Goal: Transaction & Acquisition: Purchase product/service

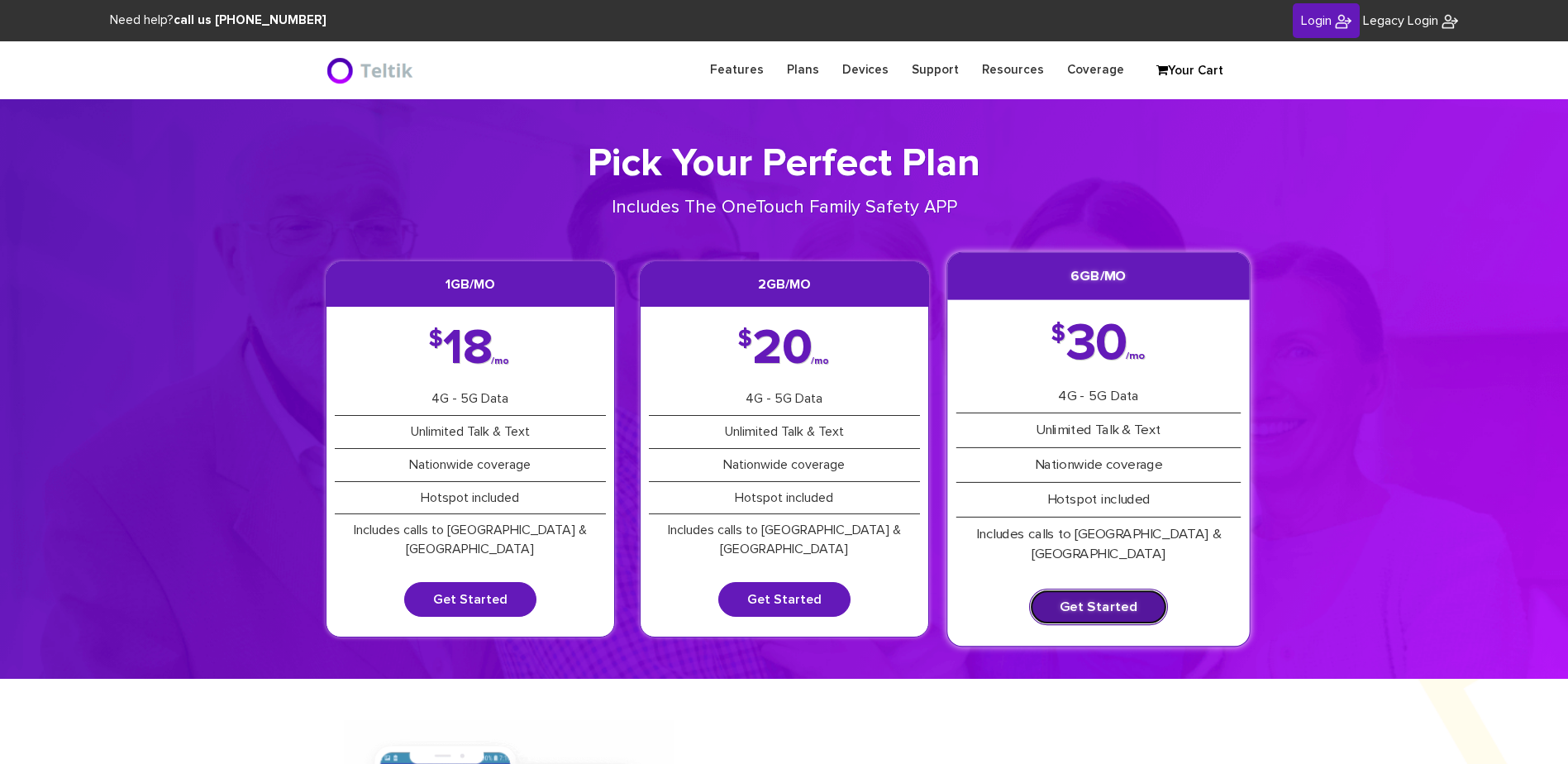
click at [1084, 589] on link "Get Started" at bounding box center [1098, 607] width 138 height 37
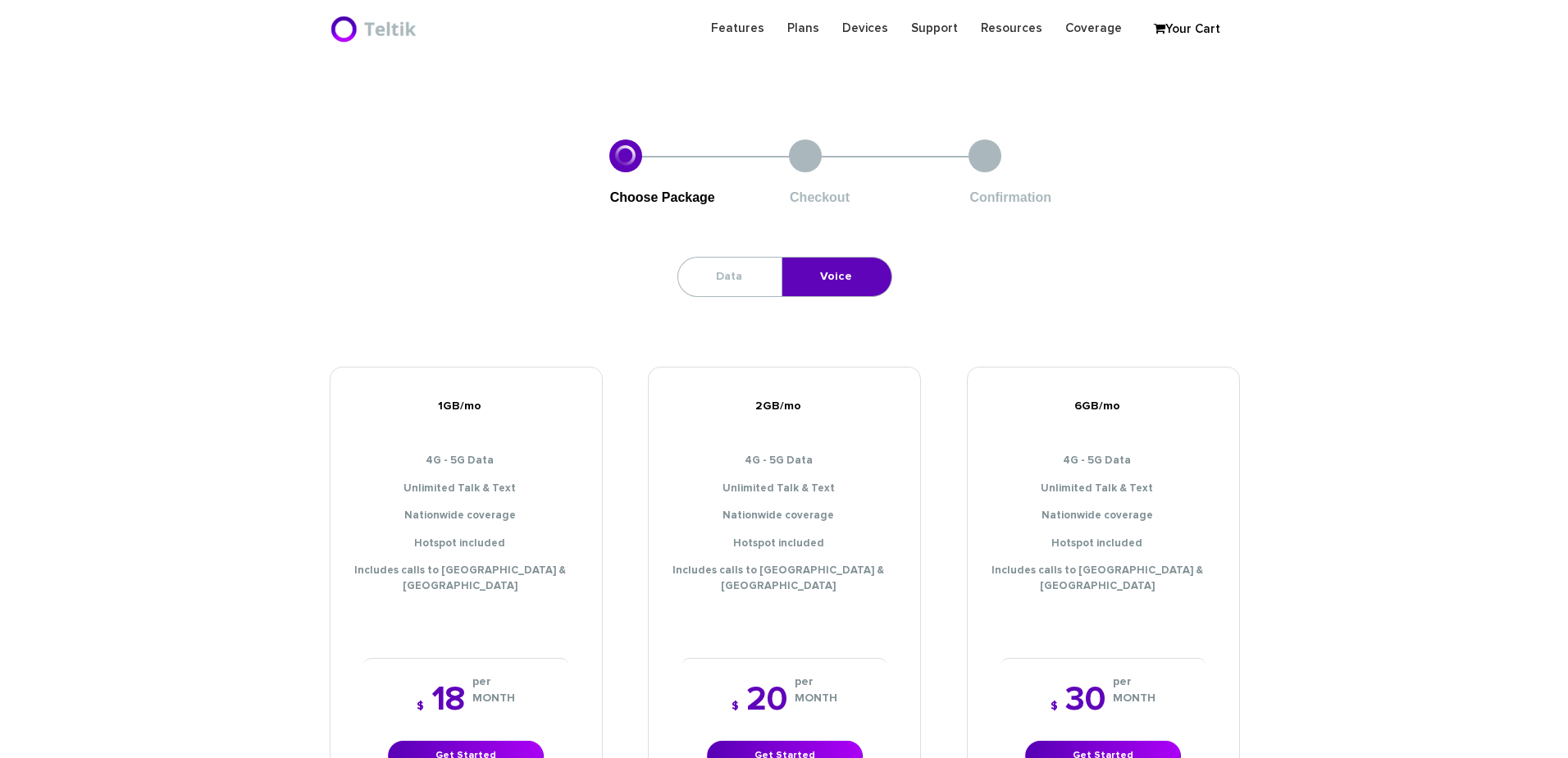
scroll to position [492, 0]
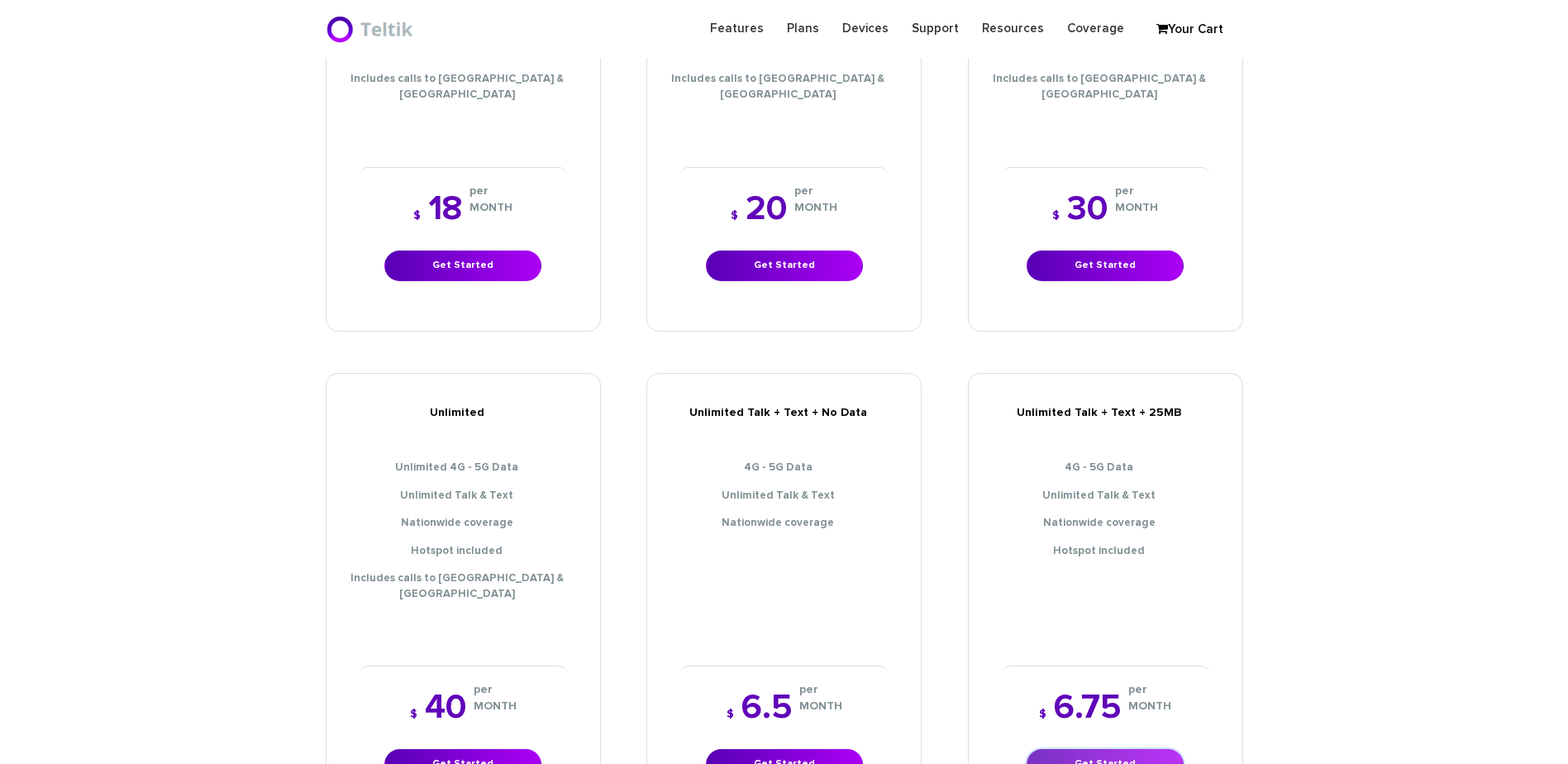
click at [1099, 749] on link "Get Started" at bounding box center [1105, 764] width 157 height 30
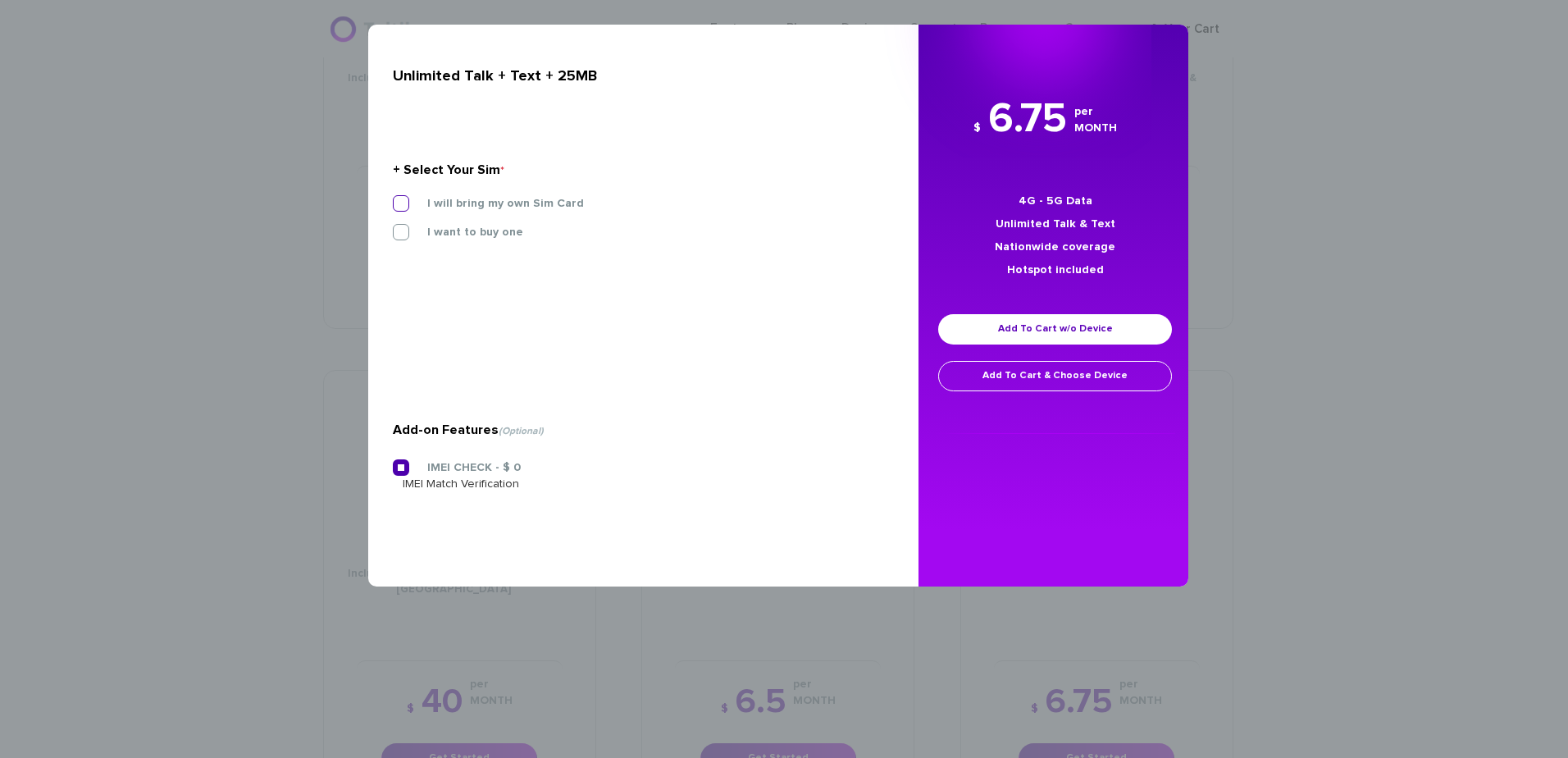
click at [505, 206] on label "I will bring my own Sim Card" at bounding box center [493, 203] width 181 height 15
click at [393, 198] on input "I will bring my own Sim Card" at bounding box center [393, 198] width 0 height 0
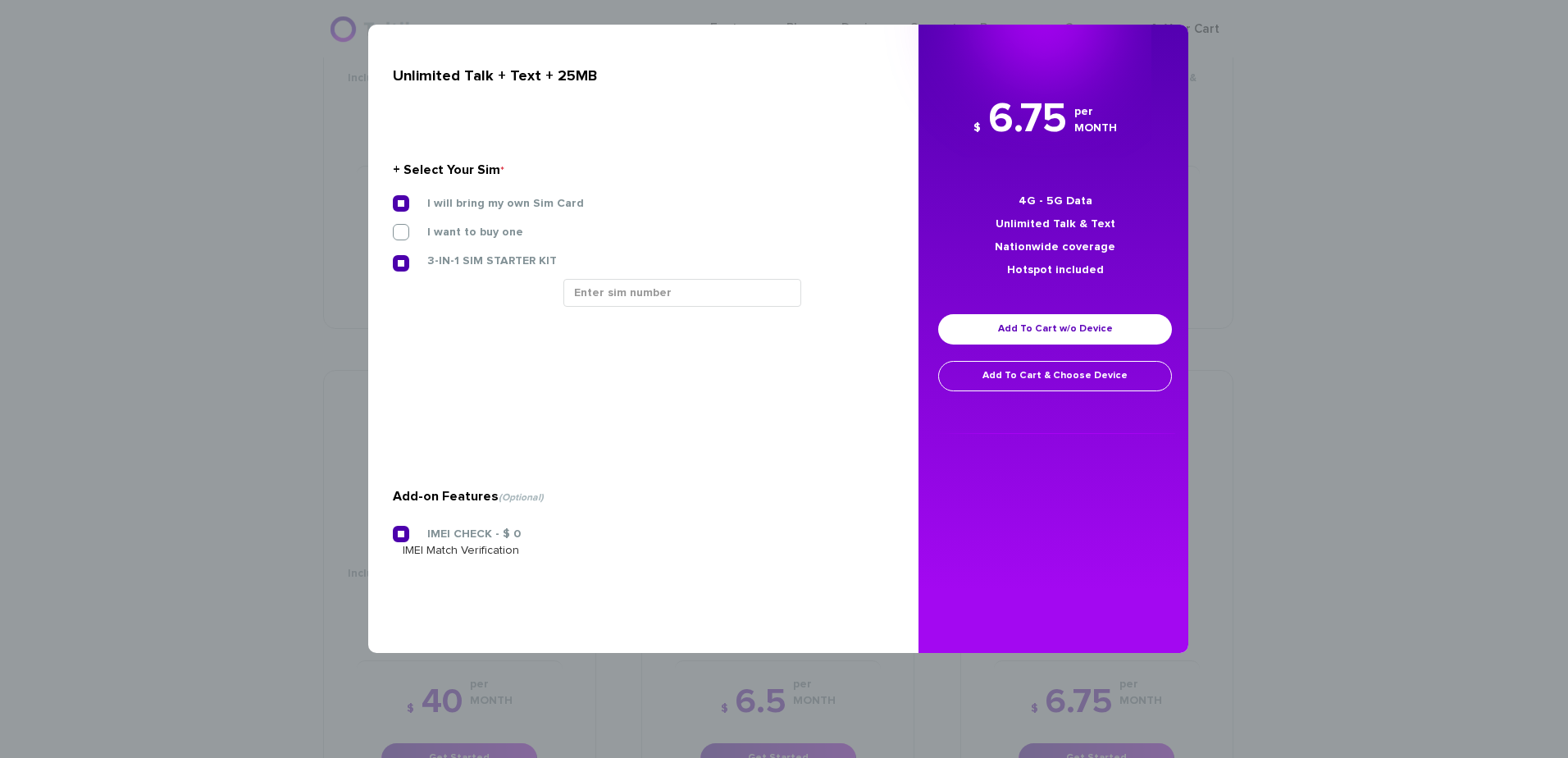
click at [290, 347] on div "× Unlimited Talk + Text + 25MB + Select Your Sim * I will bring my own Sim Card…" at bounding box center [784, 379] width 1568 height 758
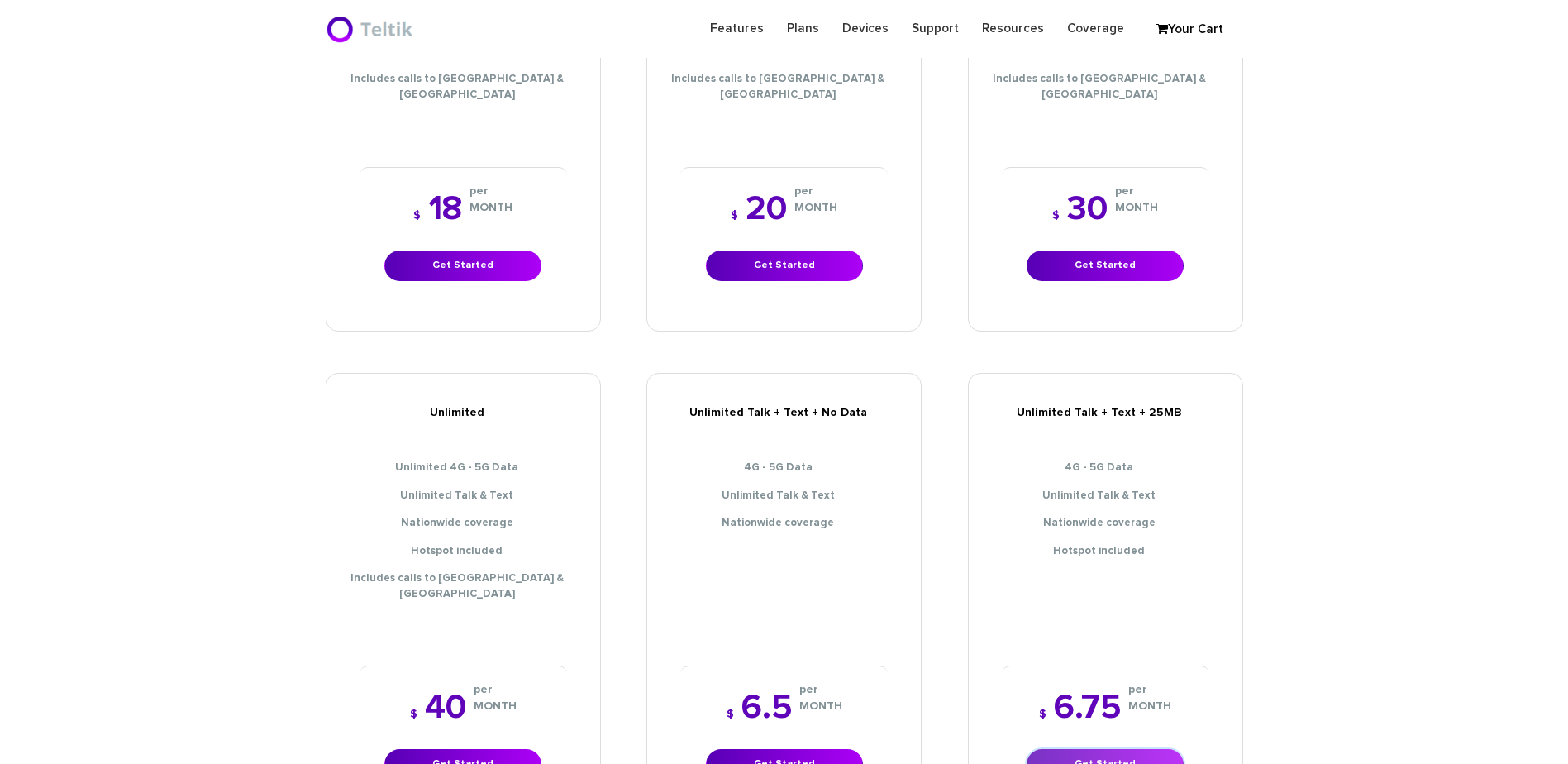
click at [1084, 749] on link "Get Started" at bounding box center [1105, 764] width 157 height 30
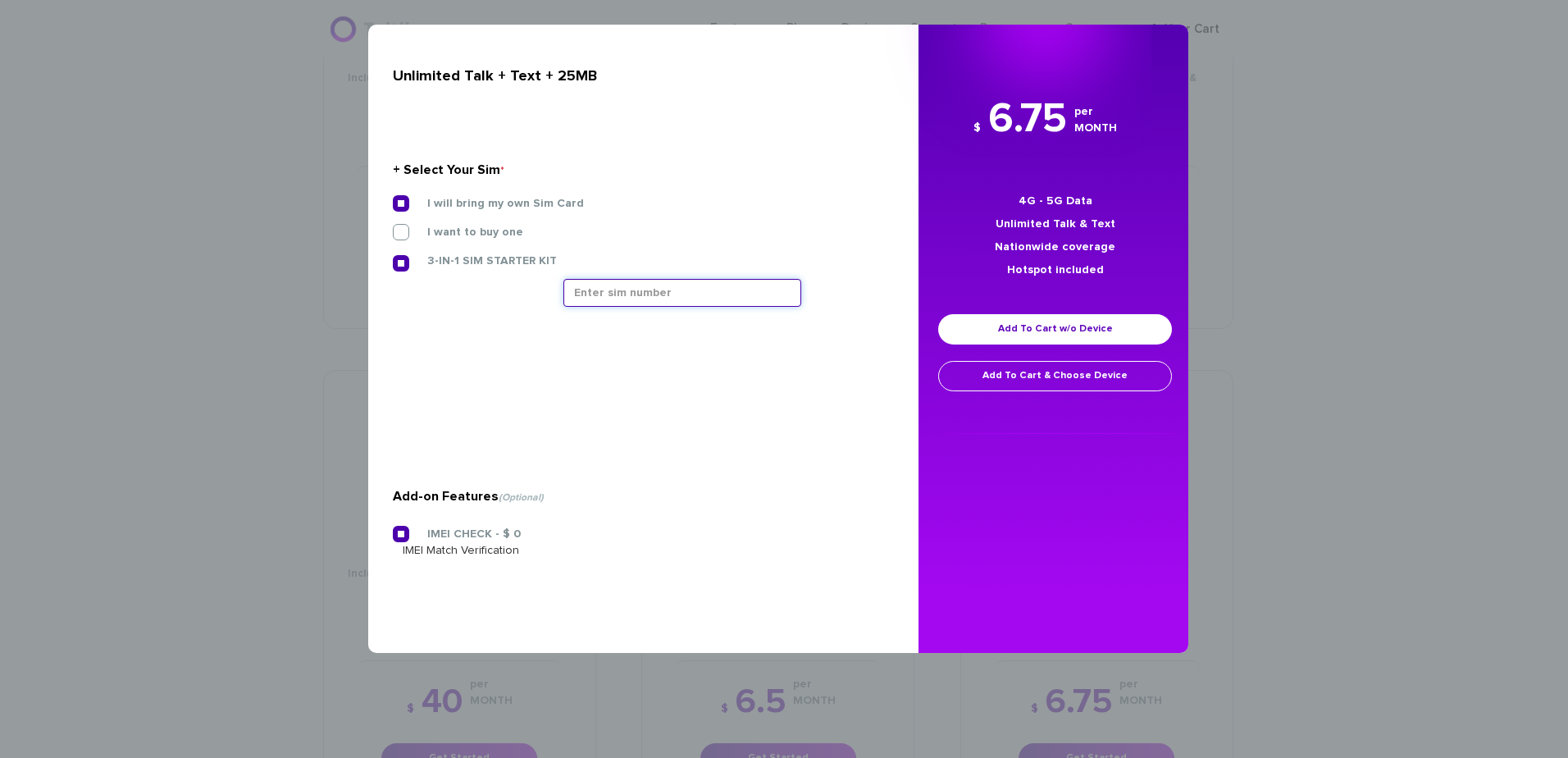
click at [654, 291] on input "text" at bounding box center [681, 293] width 237 height 28
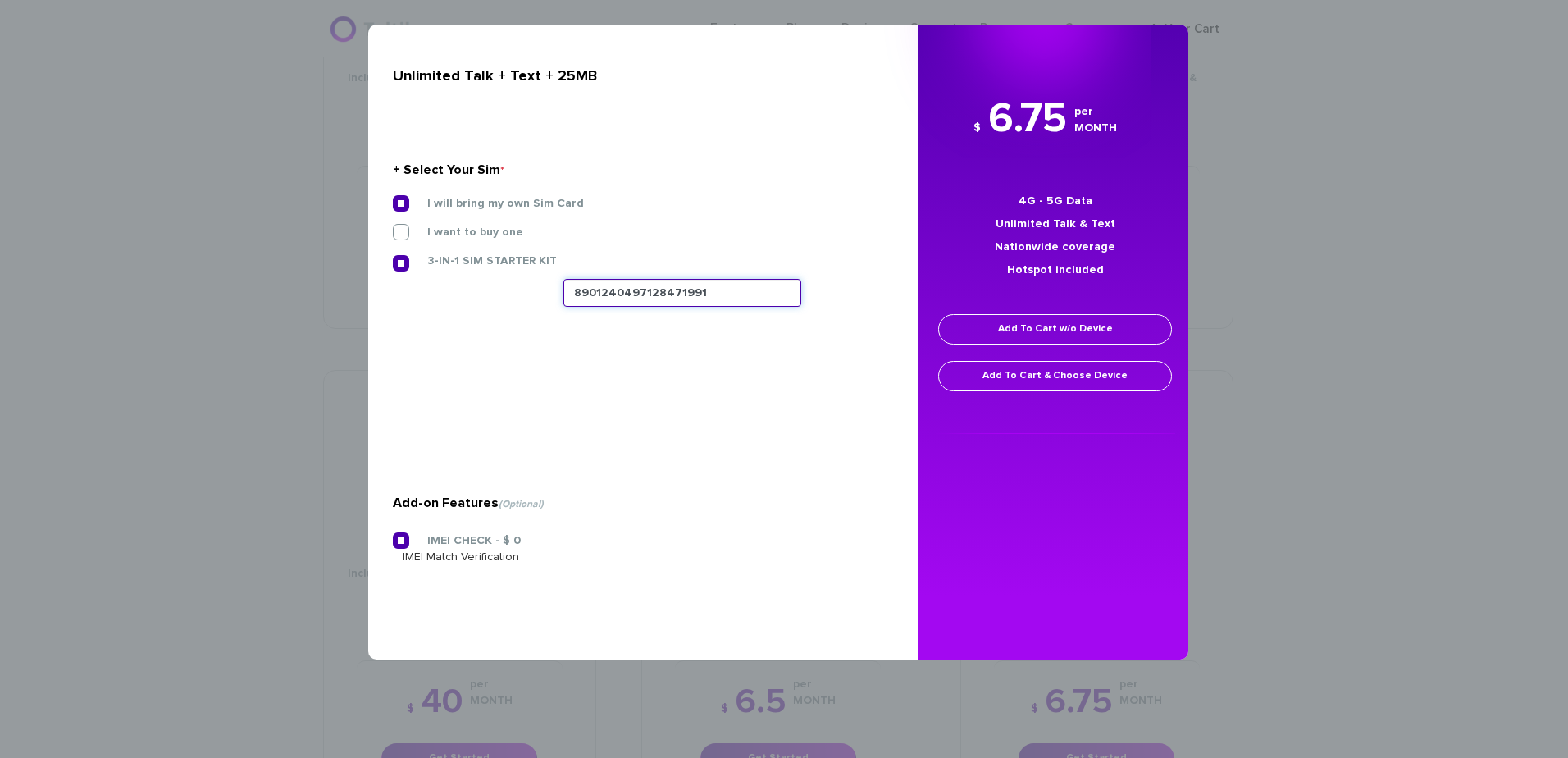
type input "8901240497128471991"
click at [953, 324] on link "Add To Cart w/o Device" at bounding box center [1054, 328] width 234 height 30
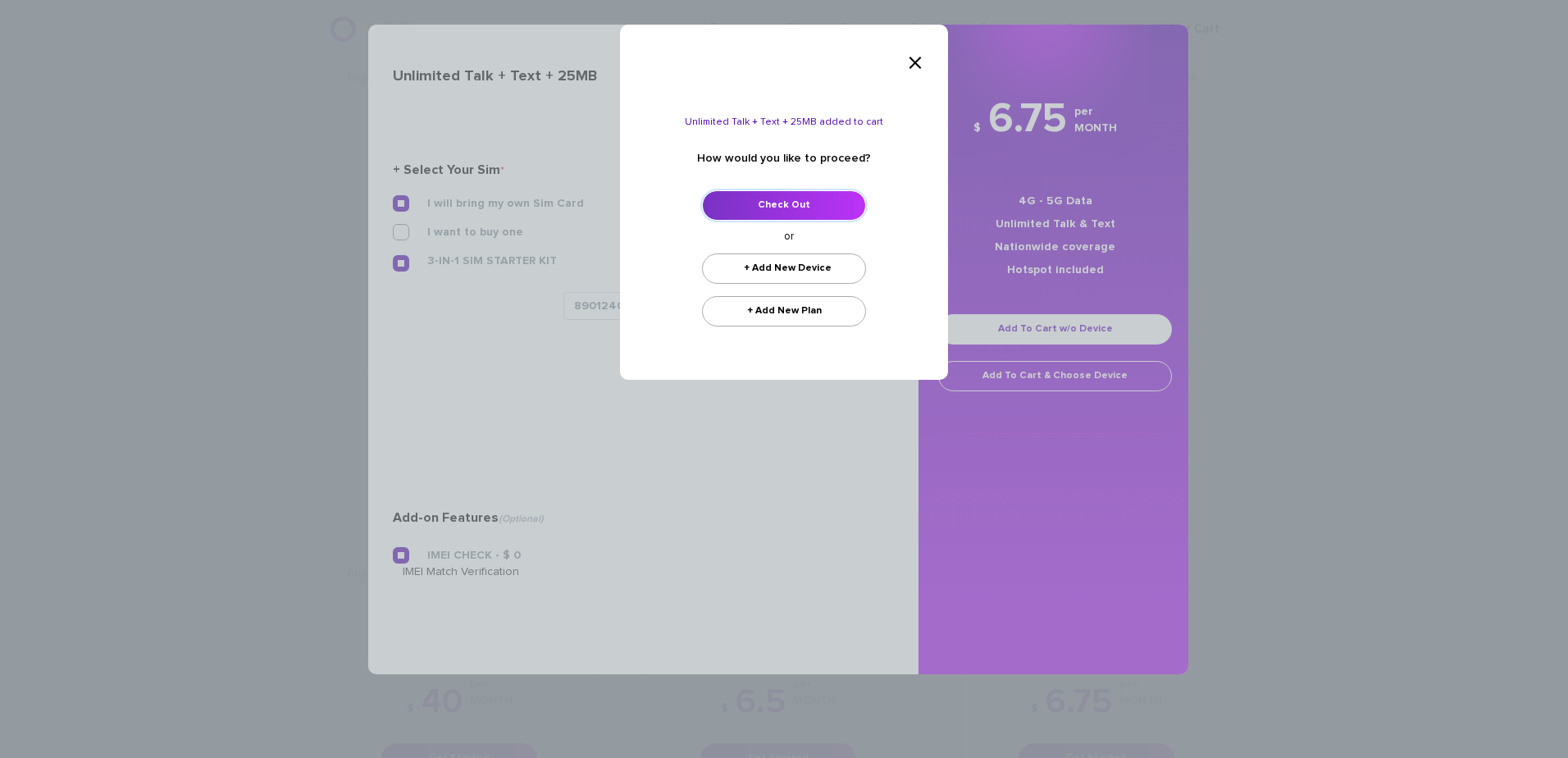
click at [769, 210] on link "Check Out" at bounding box center [784, 205] width 164 height 30
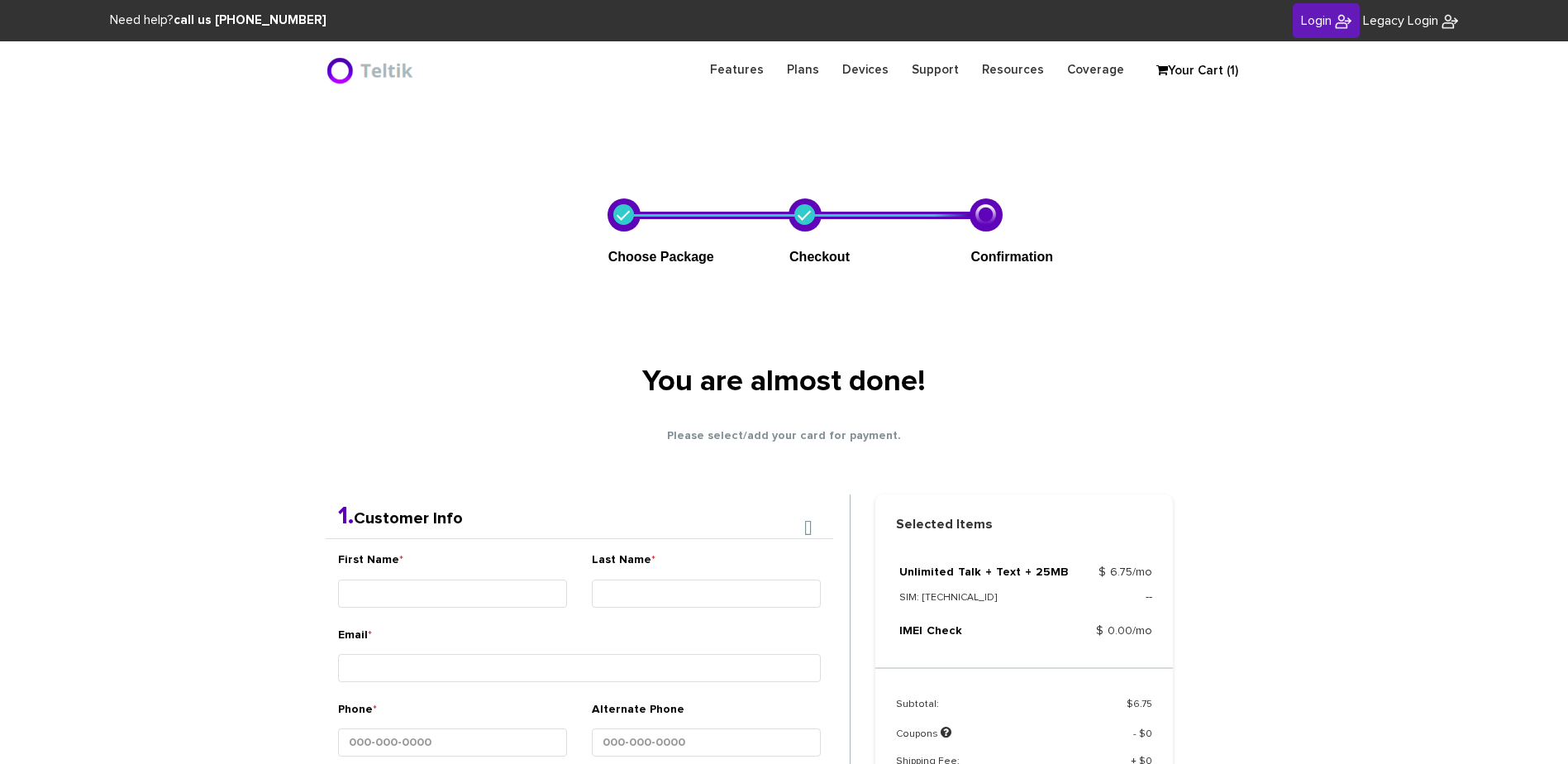
click at [1210, 72] on link "Your Cart (1)" at bounding box center [1189, 71] width 83 height 25
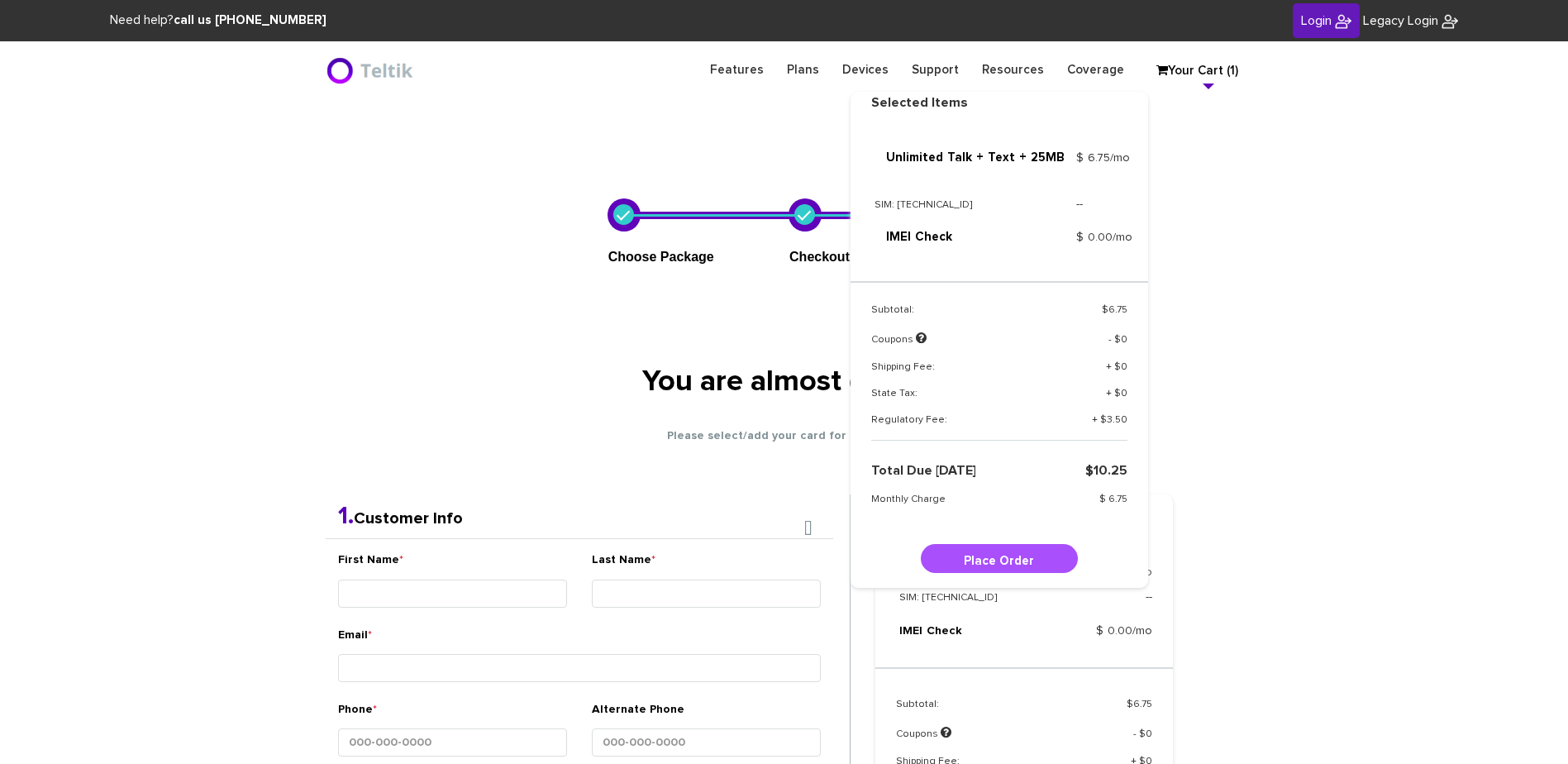
scroll to position [25, 0]
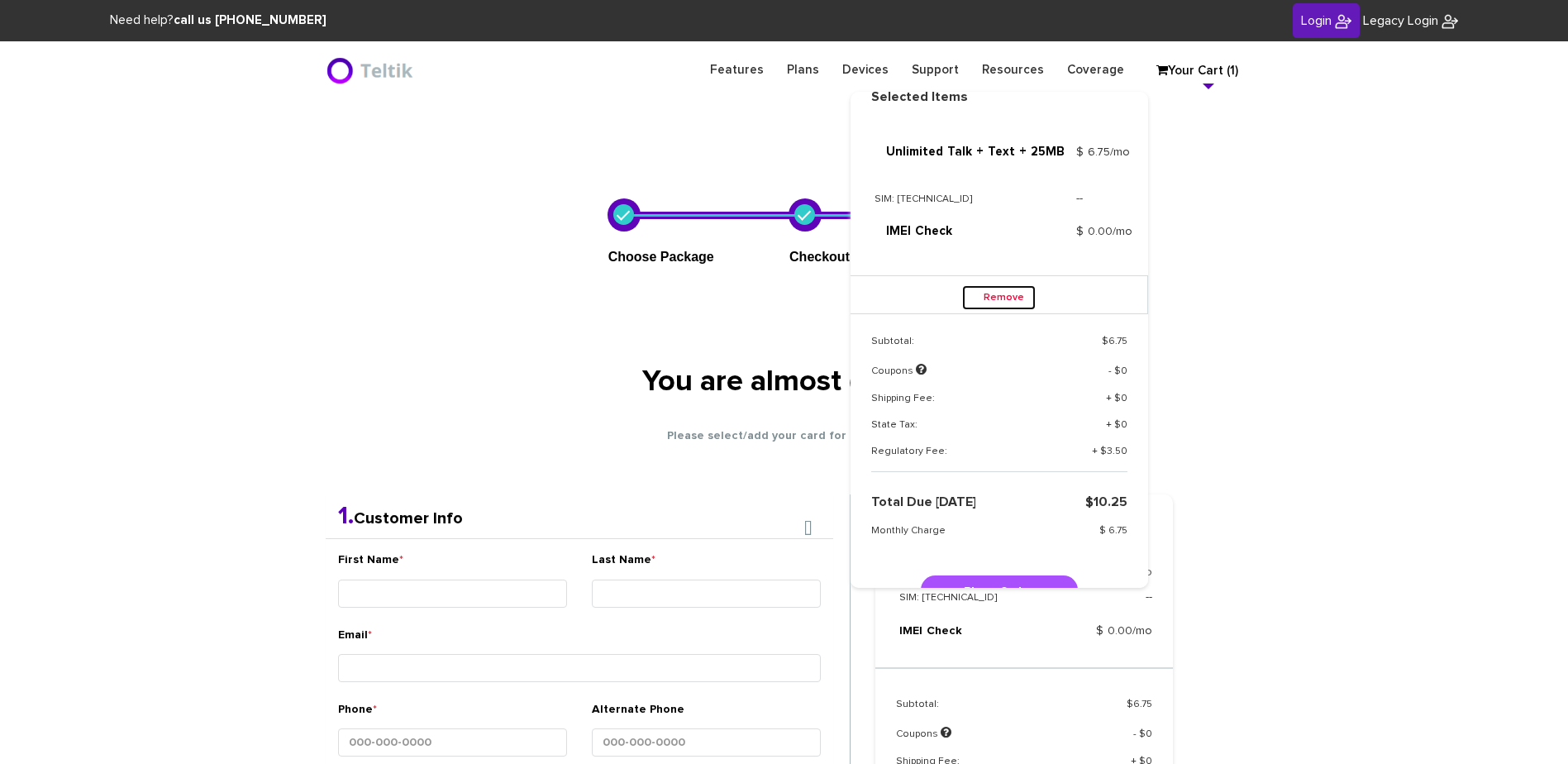
click at [992, 289] on link "Remove" at bounding box center [999, 297] width 73 height 25
